Goal: Communication & Community: Answer question/provide support

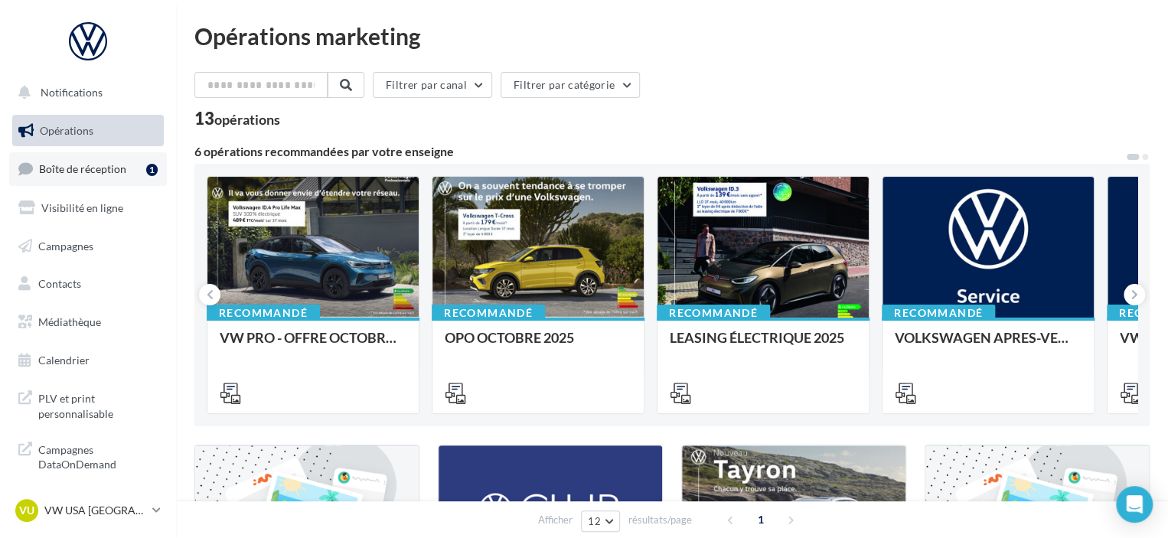
click at [101, 167] on span "Boîte de réception" at bounding box center [82, 168] width 87 height 13
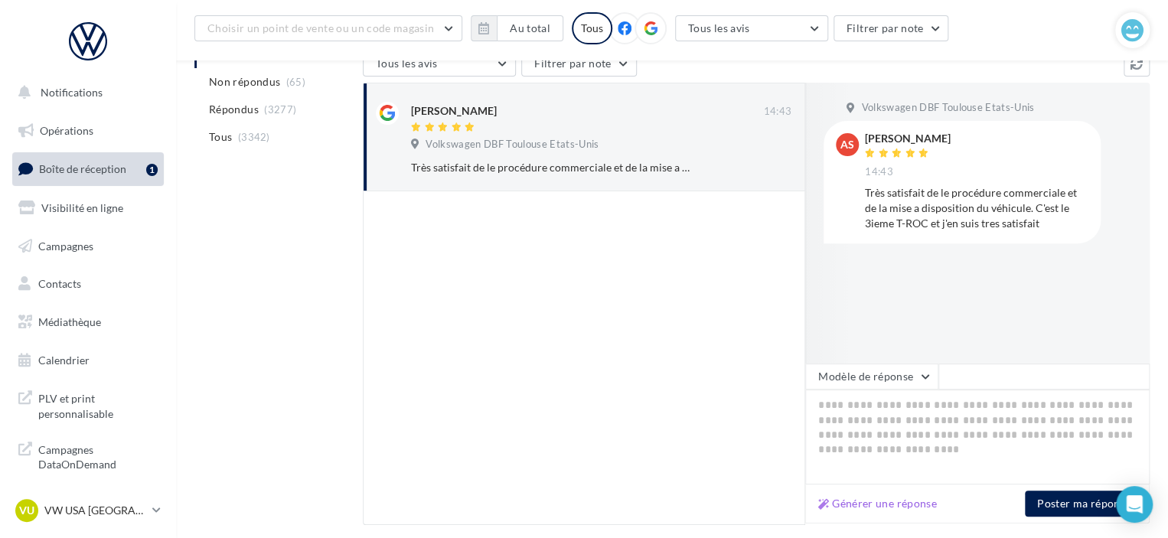
scroll to position [241, 0]
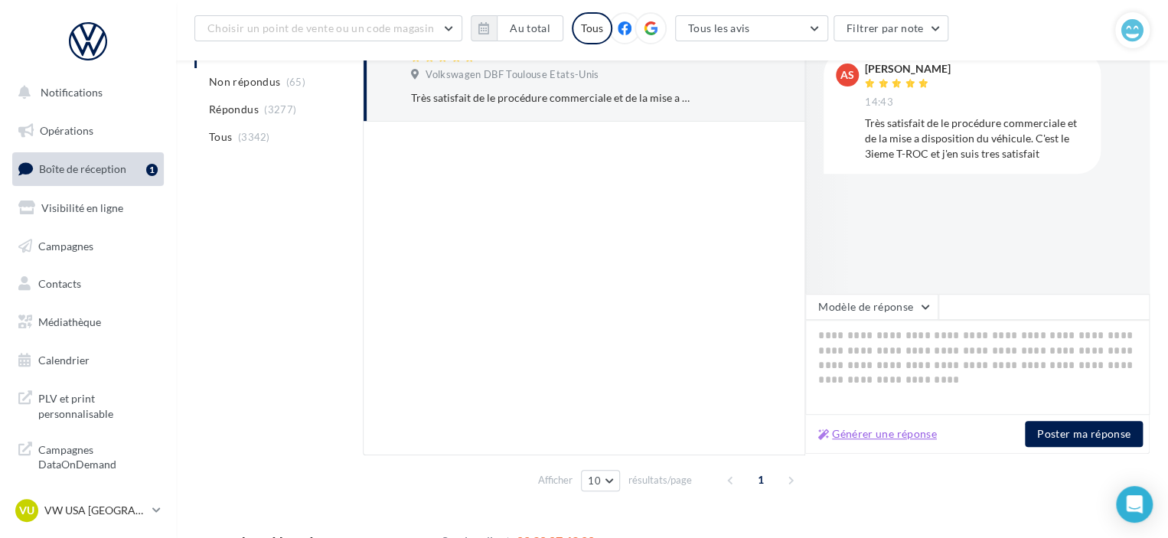
click at [861, 435] on button "Générer une réponse" at bounding box center [877, 434] width 131 height 18
type textarea "**********"
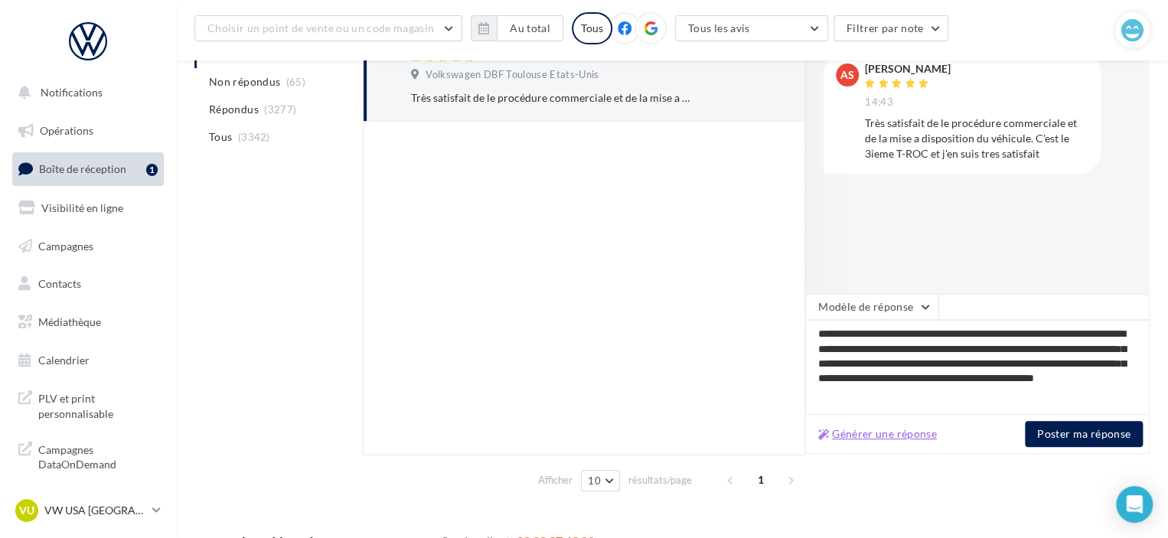
click at [892, 436] on button "Générer une réponse" at bounding box center [877, 434] width 131 height 18
type textarea "**********"
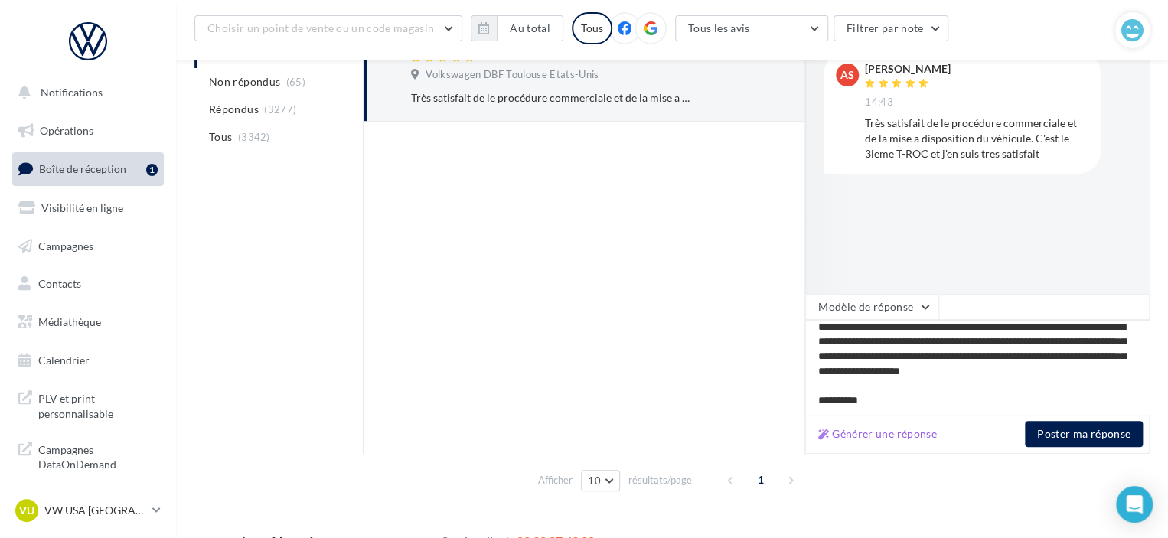
scroll to position [51, 0]
click at [1071, 433] on button "Poster ma réponse" at bounding box center [1084, 434] width 118 height 26
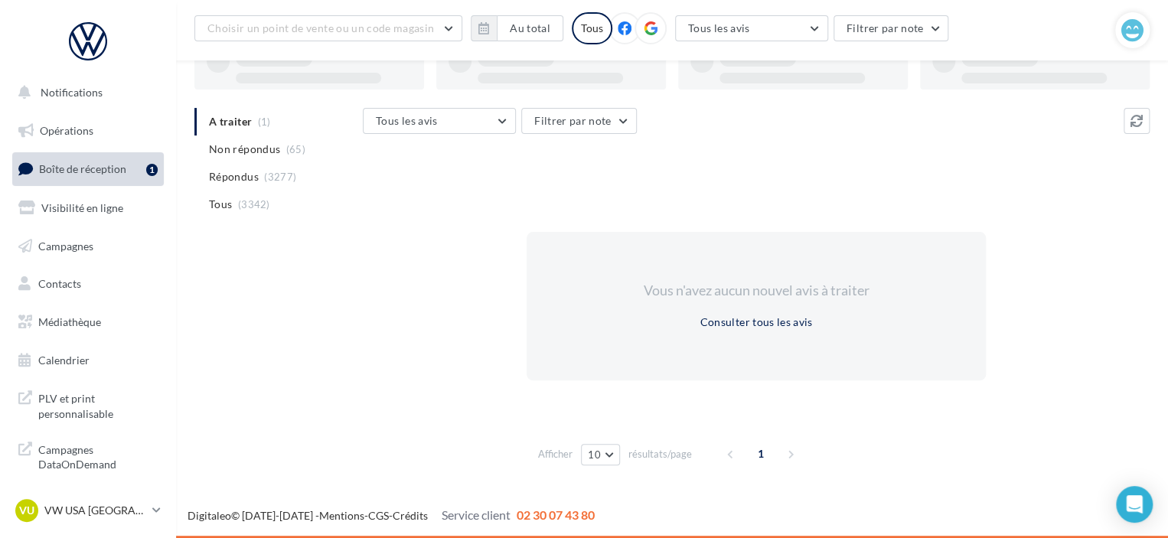
scroll to position [112, 0]
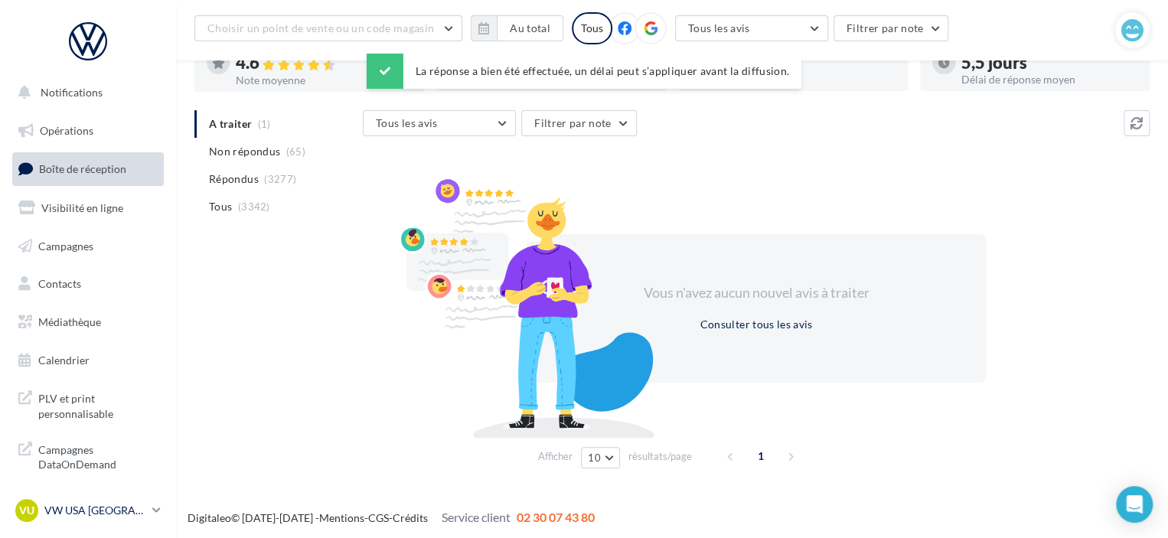
click at [146, 508] on p "VW USA [GEOGRAPHIC_DATA]" at bounding box center [95, 510] width 102 height 15
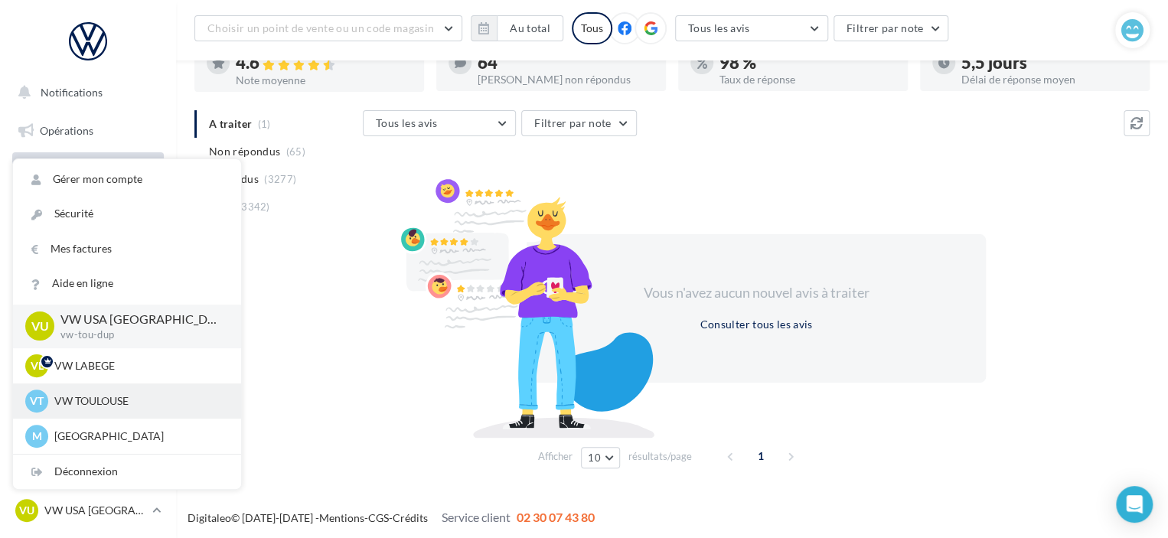
click at [93, 390] on div "VT VW TOULOUSE vw-cap-dup" at bounding box center [127, 400] width 204 height 23
